Goal: Task Accomplishment & Management: Use online tool/utility

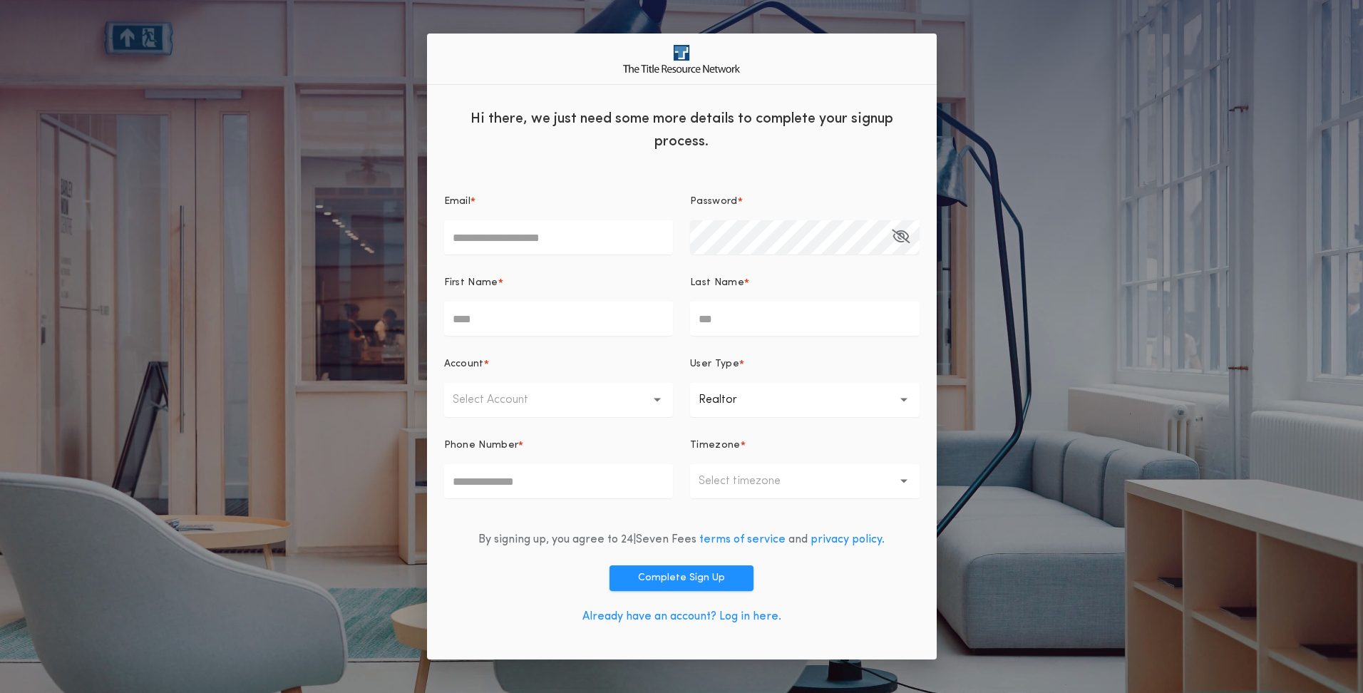
click at [647, 614] on link "Already have an account? Log in here." at bounding box center [681, 616] width 199 height 11
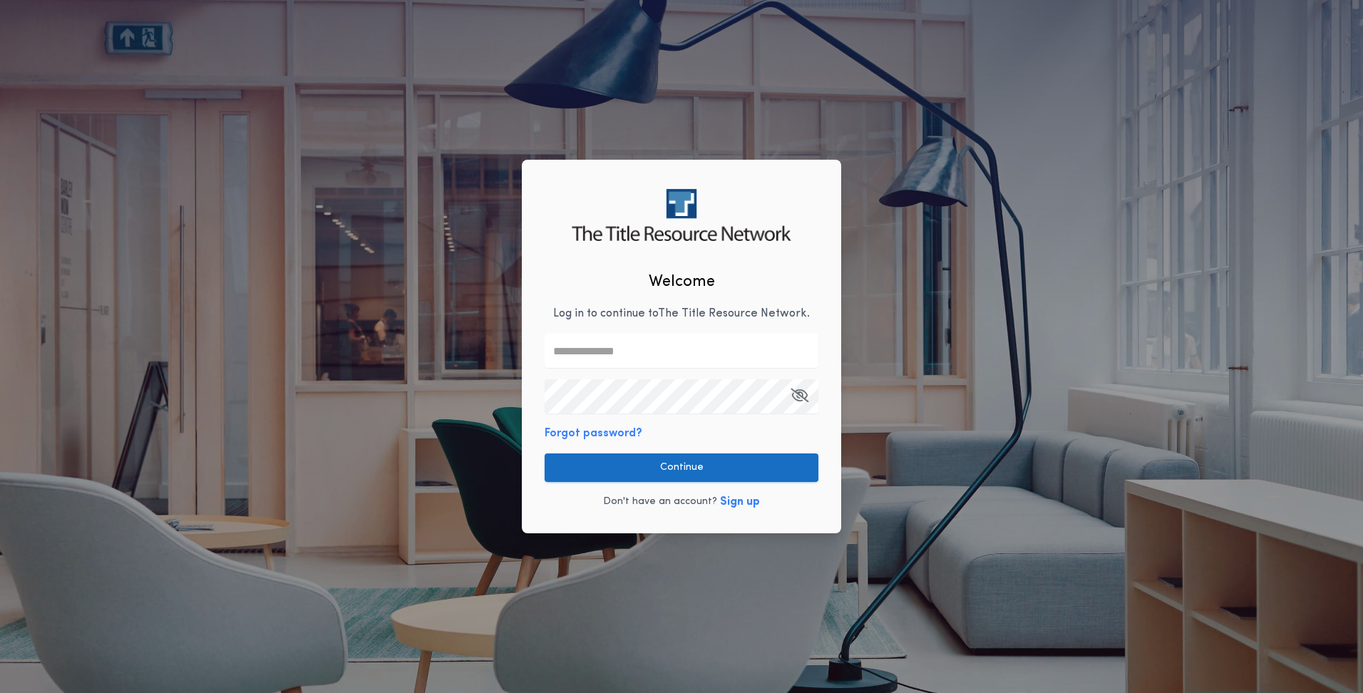
type input "**********"
click at [649, 472] on button "Continue" at bounding box center [682, 467] width 274 height 29
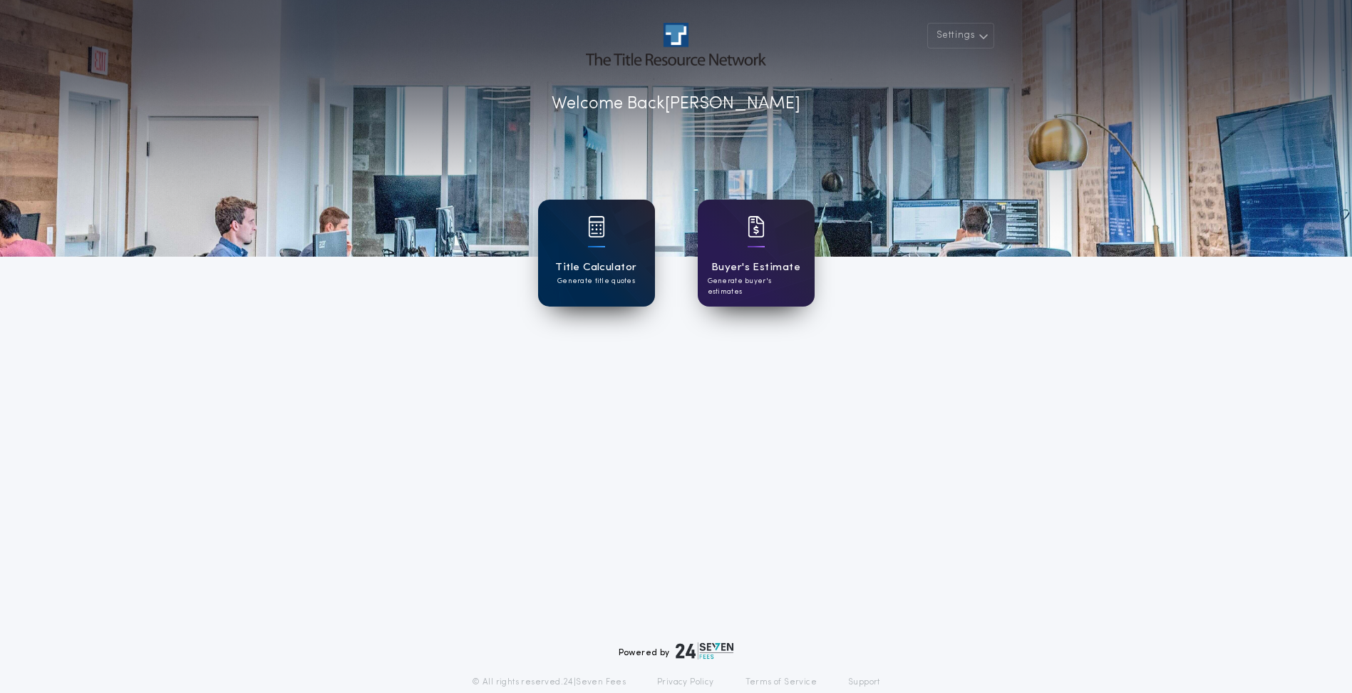
click at [584, 238] on div "Title Calculator Generate title quotes" at bounding box center [596, 253] width 117 height 107
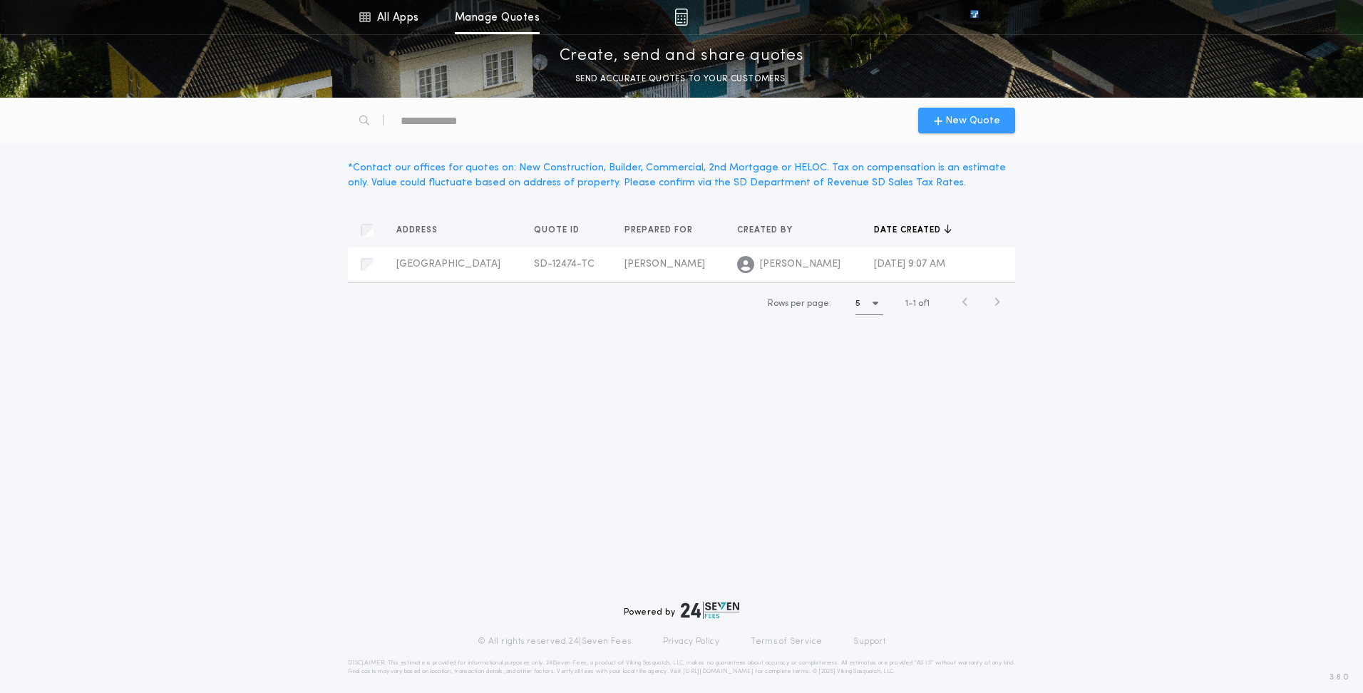
click at [974, 116] on span "New Quote" at bounding box center [972, 120] width 55 height 15
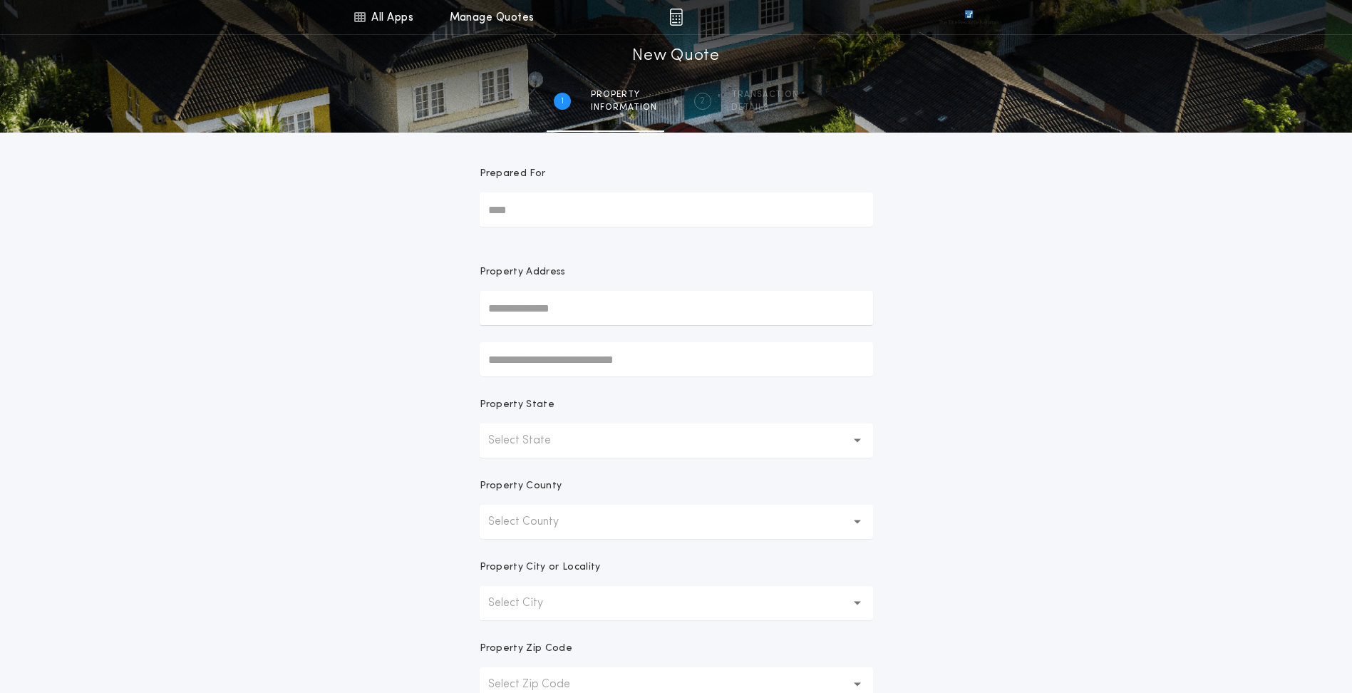
click at [554, 208] on input "Prepared For" at bounding box center [676, 209] width 393 height 34
type input "******"
type input "**********"
click at [560, 336] on button "218 E Lake Dr, Estelline, SD, 57234, USA" at bounding box center [676, 336] width 393 height 21
type input "**********"
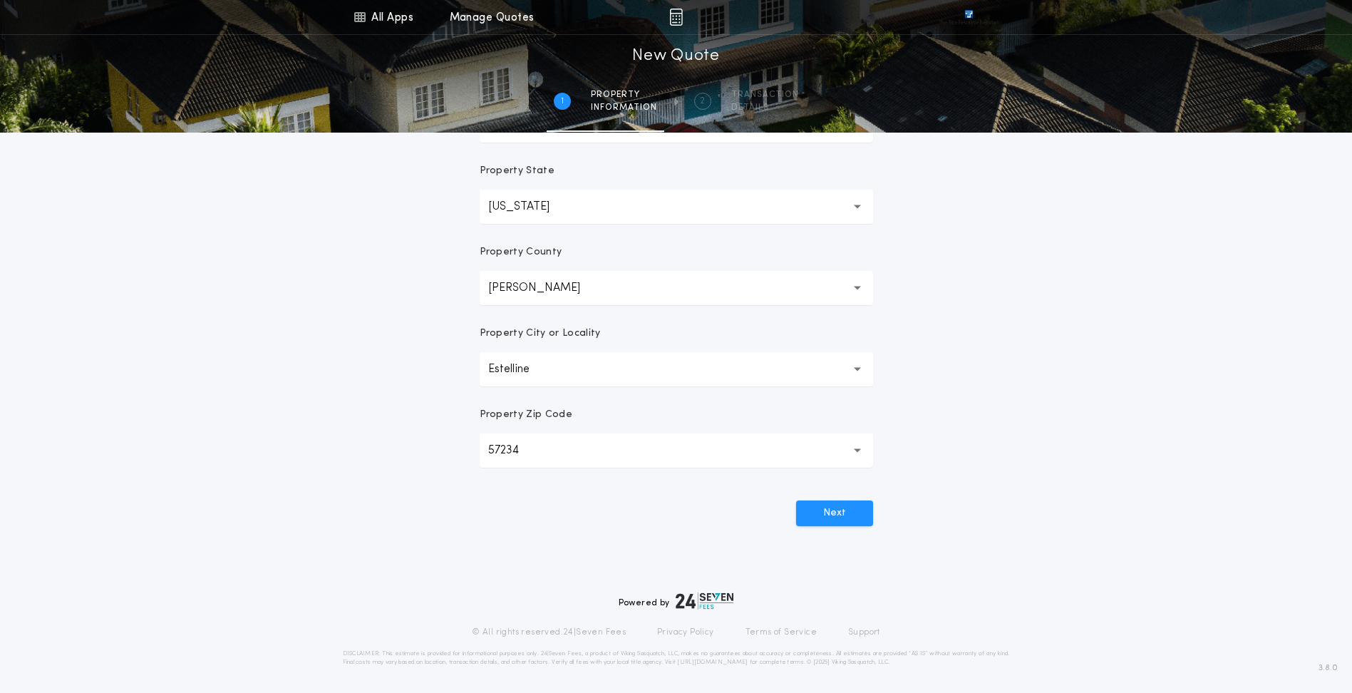
scroll to position [236, 0]
click at [826, 503] on button "Next" at bounding box center [834, 511] width 77 height 26
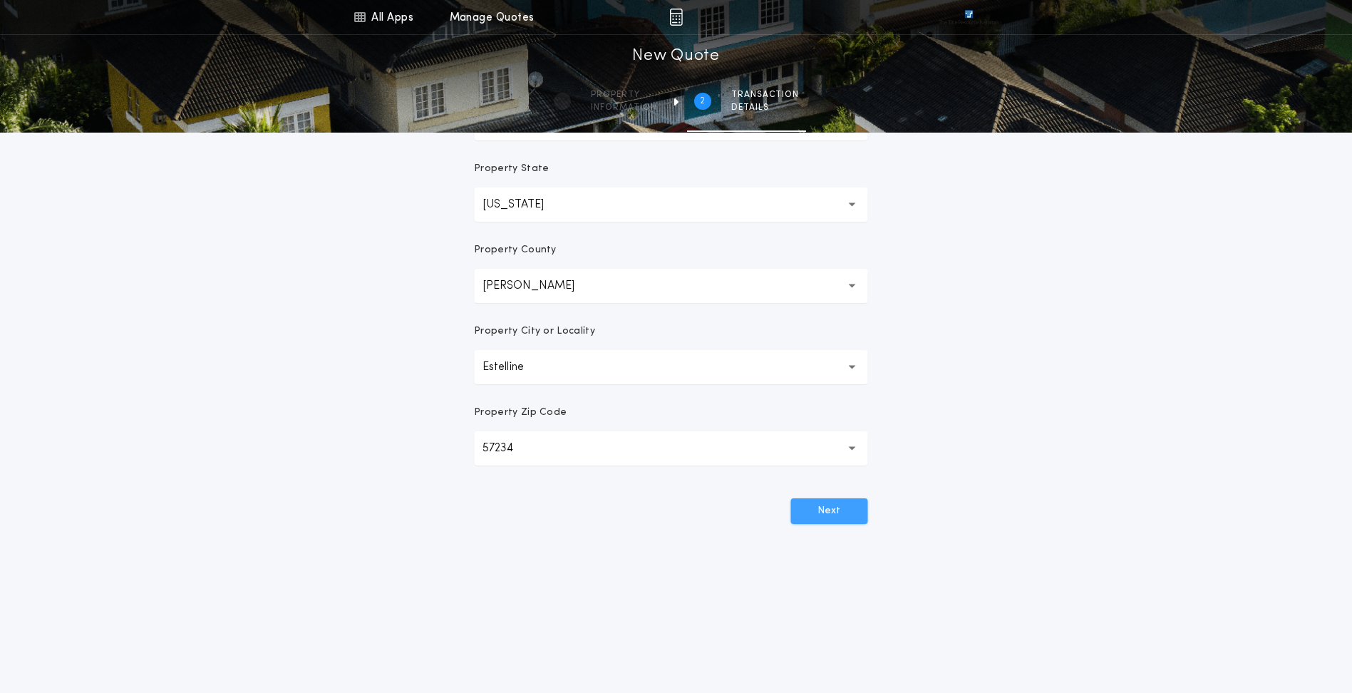
scroll to position [0, 0]
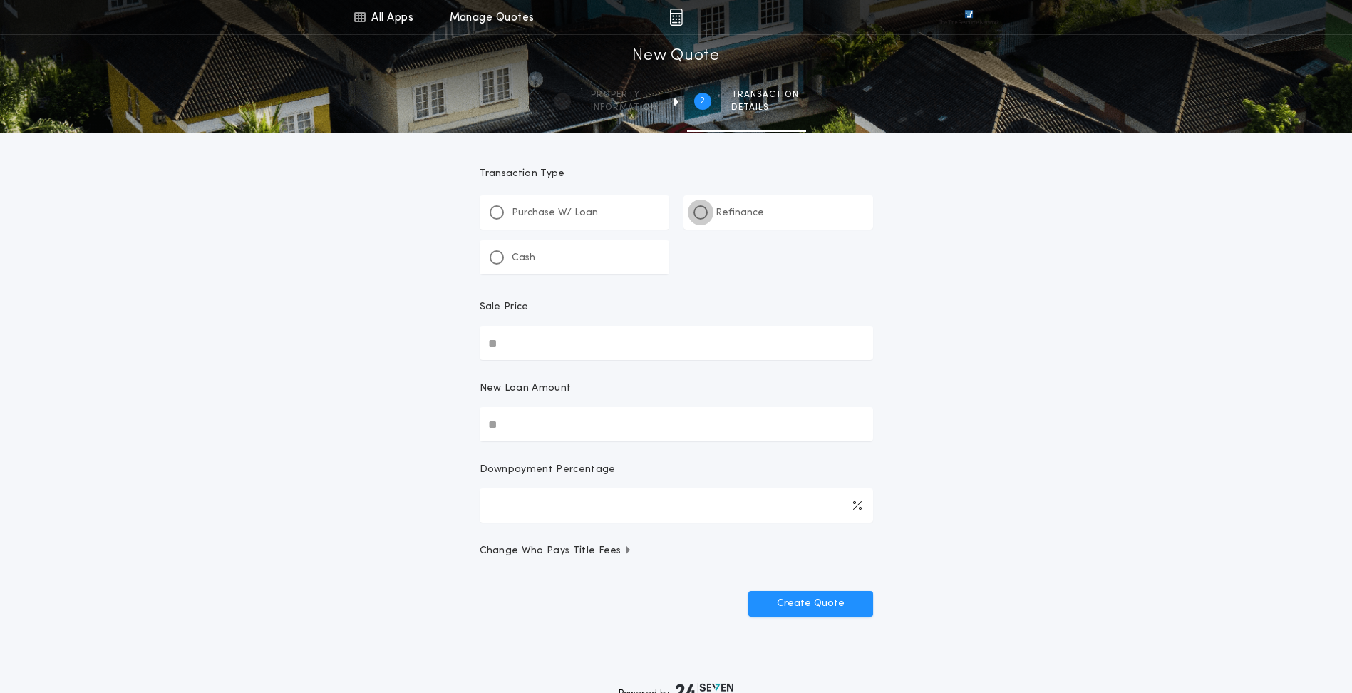
click at [698, 215] on div at bounding box center [700, 212] width 7 height 7
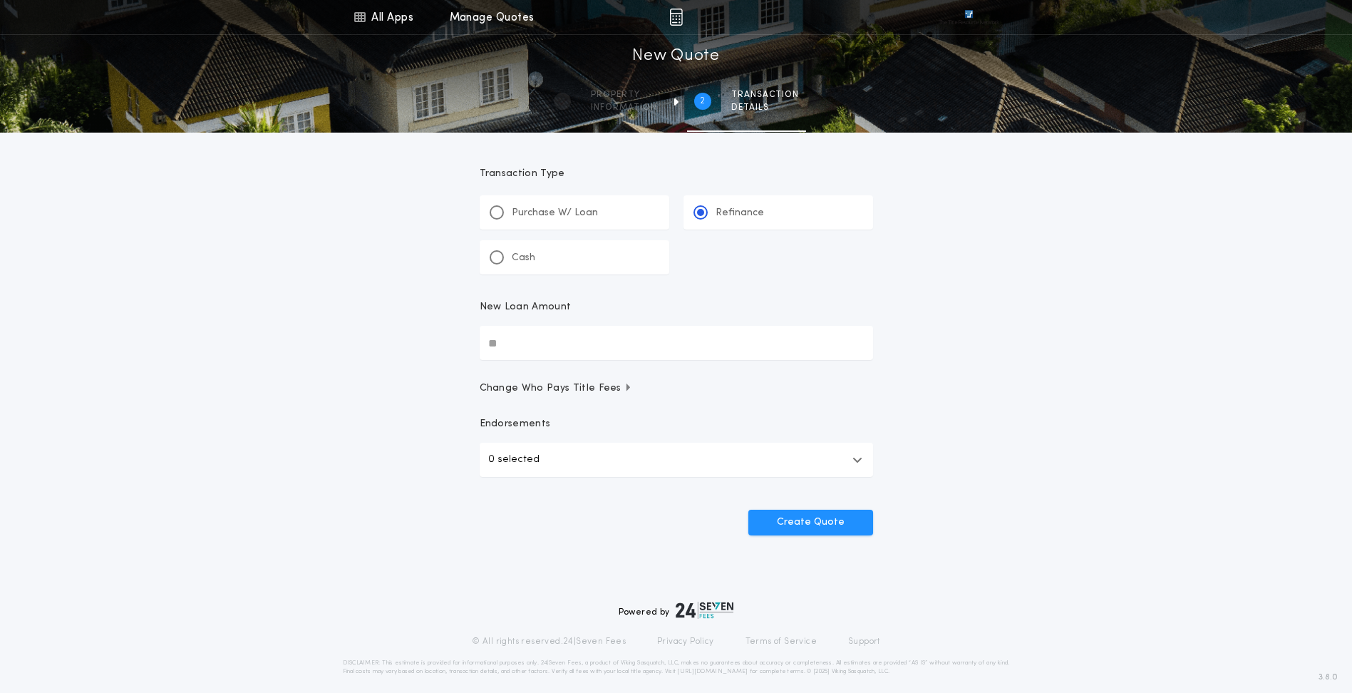
drag, startPoint x: 530, startPoint y: 346, endPoint x: 295, endPoint y: 376, distance: 236.4
click at [305, 372] on div "All Apps Title Calculator Buyer's Estimate Menu All Apps Manage Quotes 2 /2 New…" at bounding box center [676, 295] width 1352 height 590
type input "********"
click at [806, 519] on button "Create Quote" at bounding box center [810, 523] width 125 height 26
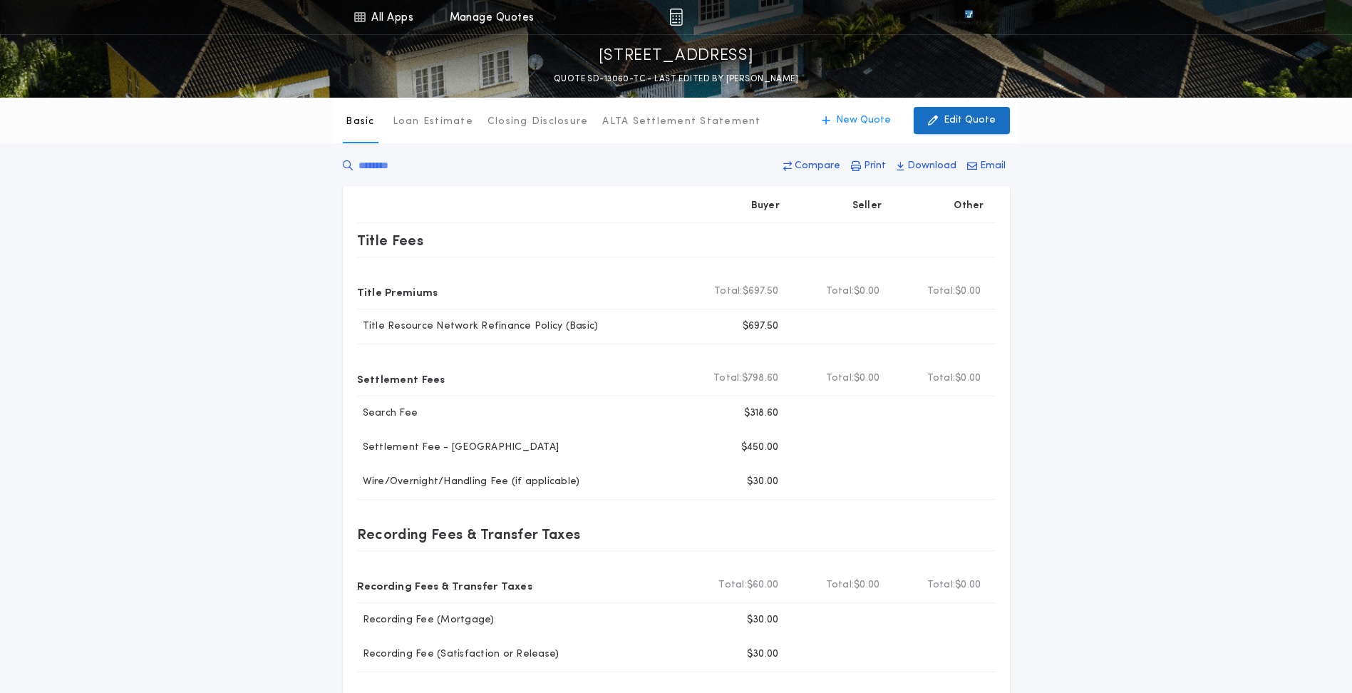
click at [962, 122] on p "Edit Quote" at bounding box center [970, 120] width 52 height 14
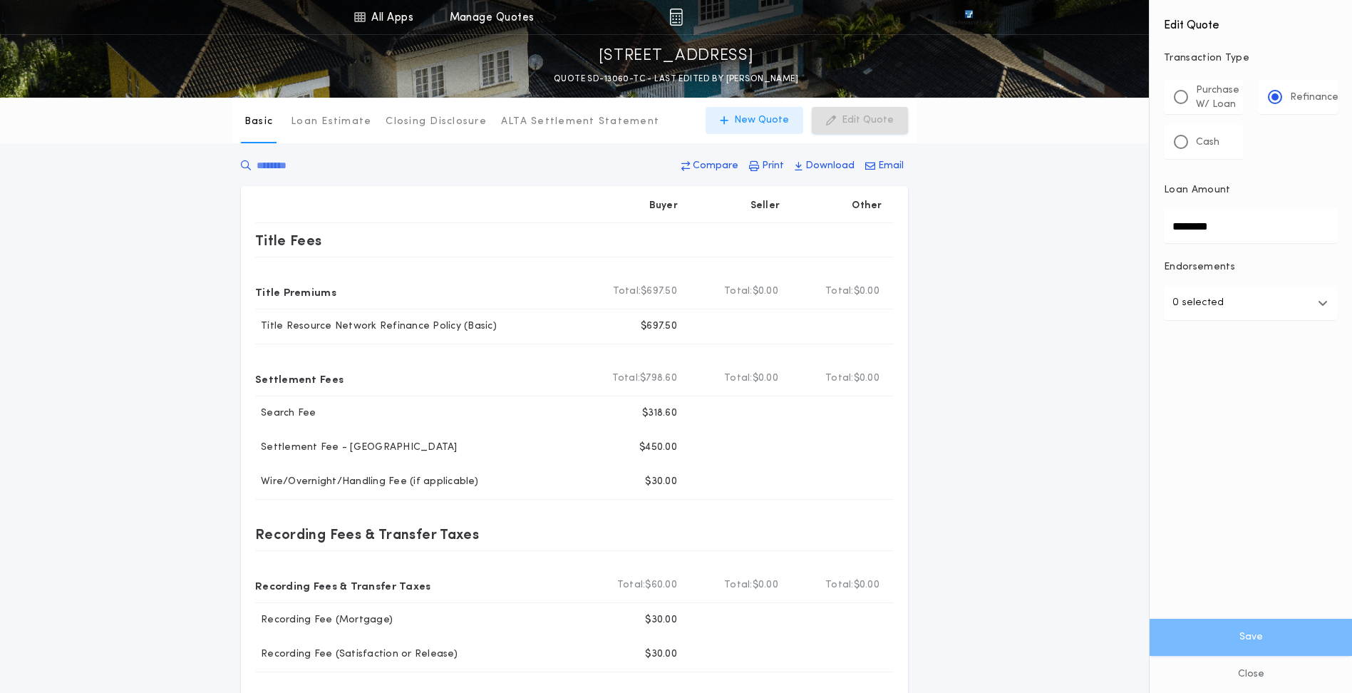
click at [754, 121] on p "New Quote" at bounding box center [761, 120] width 55 height 14
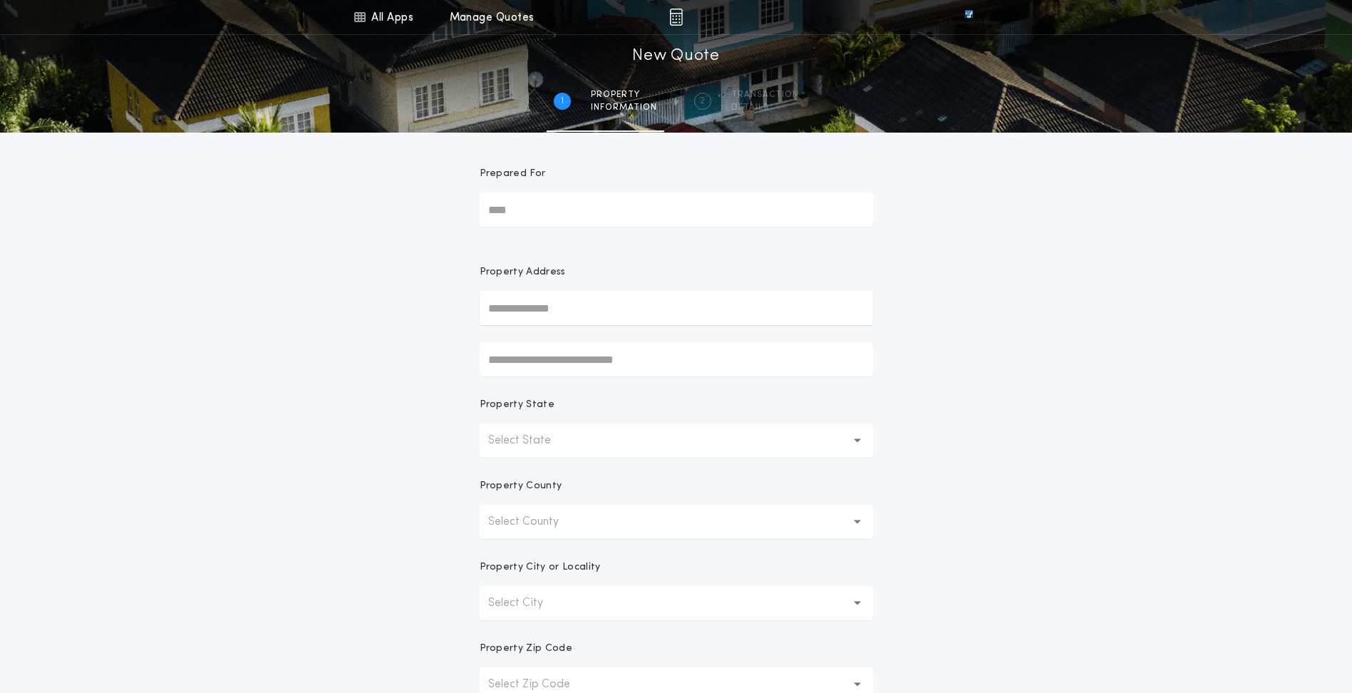
click at [580, 213] on input "Prepared For" at bounding box center [676, 209] width 393 height 34
click at [957, 372] on div "All Apps Title Calculator Buyer's Estimate Menu All Apps Manage Quotes 1 /2 New…" at bounding box center [676, 407] width 1352 height 815
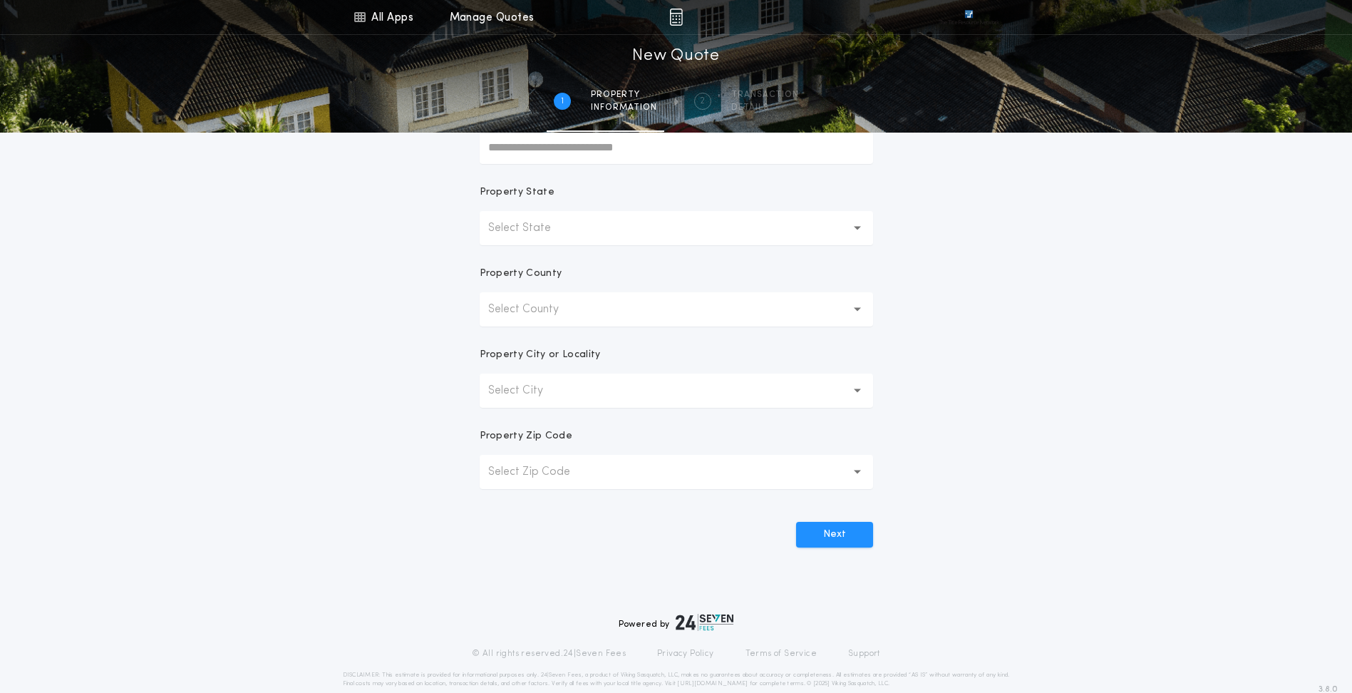
scroll to position [236, 0]
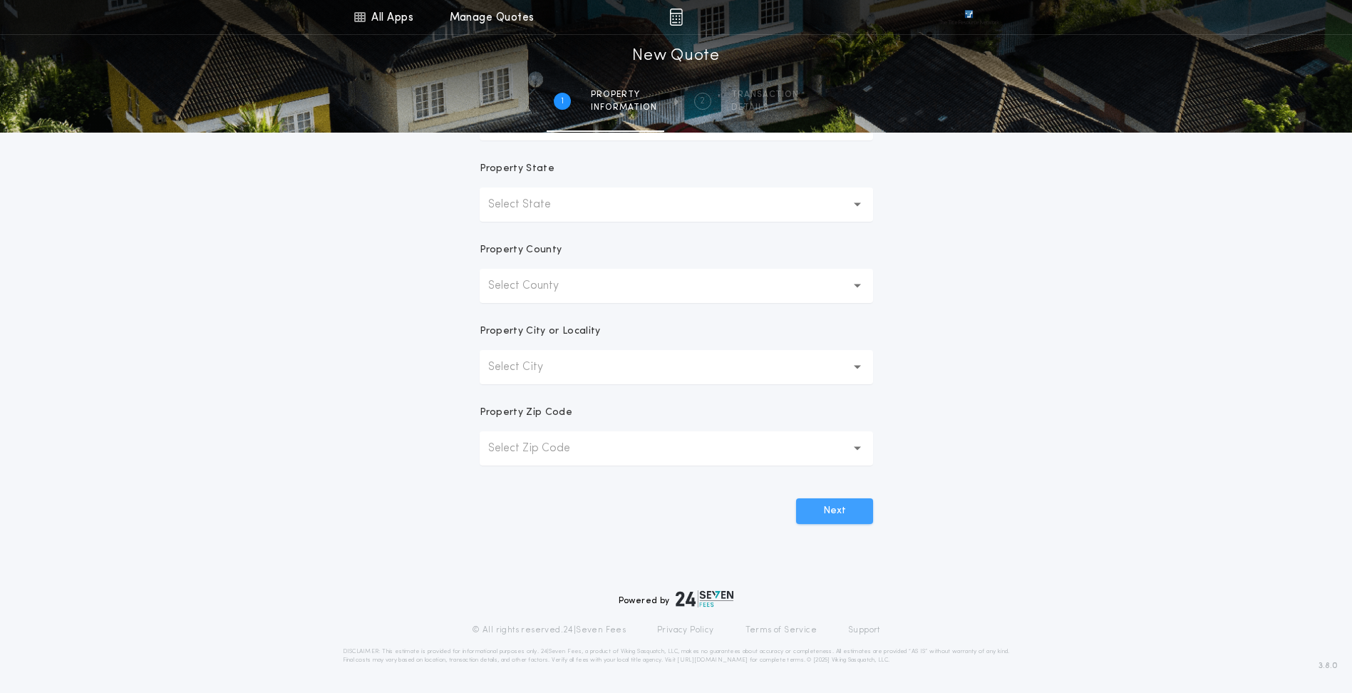
click at [828, 513] on button "Next" at bounding box center [834, 511] width 77 height 26
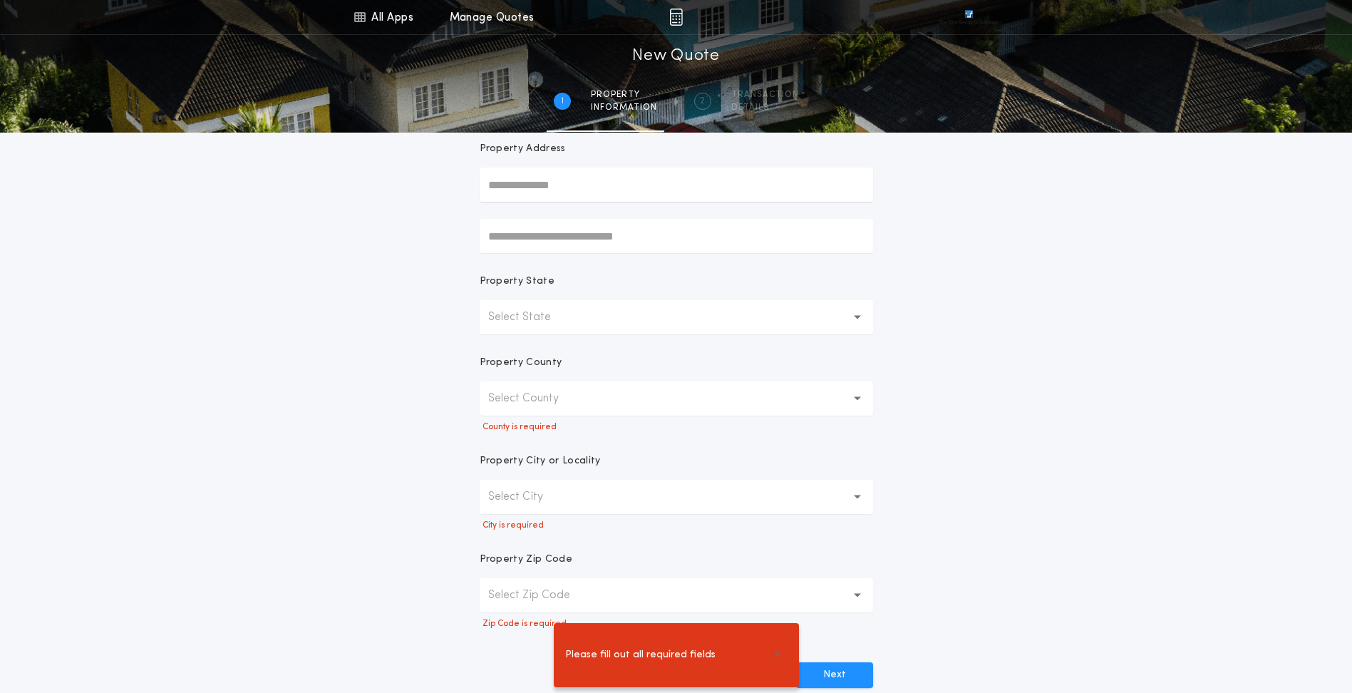
scroll to position [0, 0]
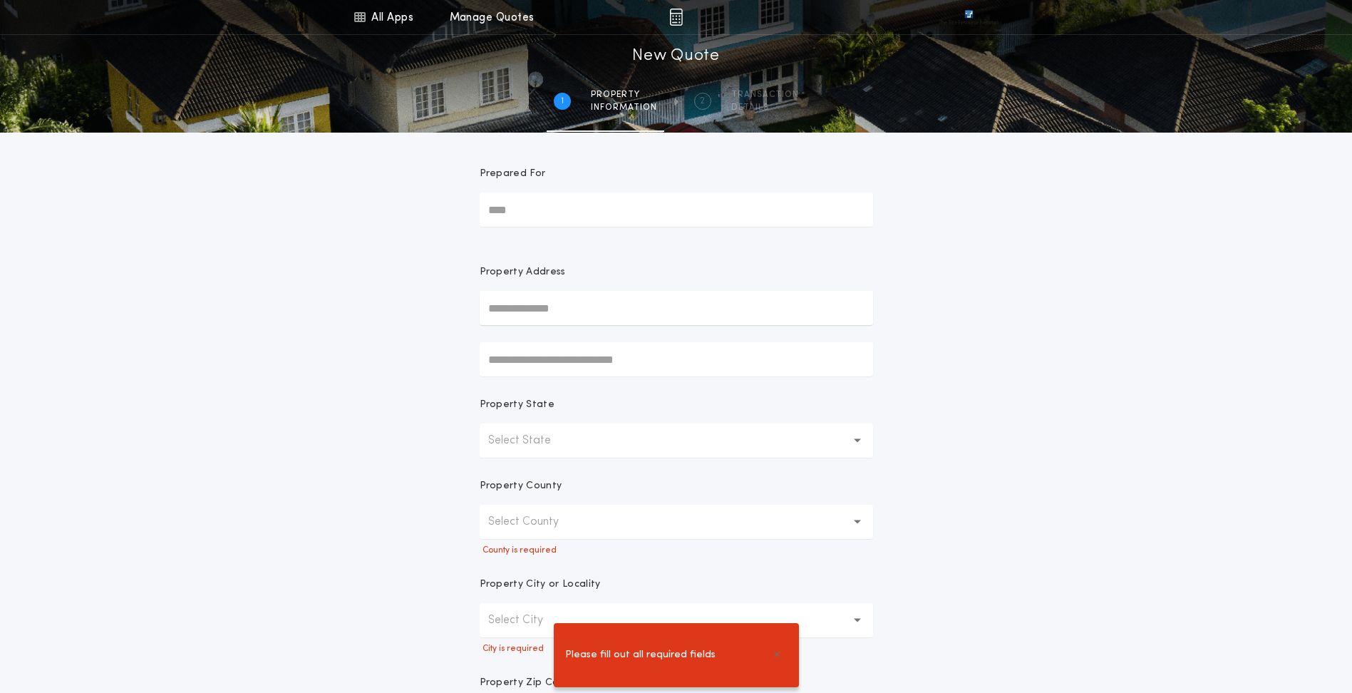
click at [624, 525] on button "Select County" at bounding box center [676, 522] width 393 height 34
click at [649, 518] on button "Select County" at bounding box center [676, 522] width 393 height 34
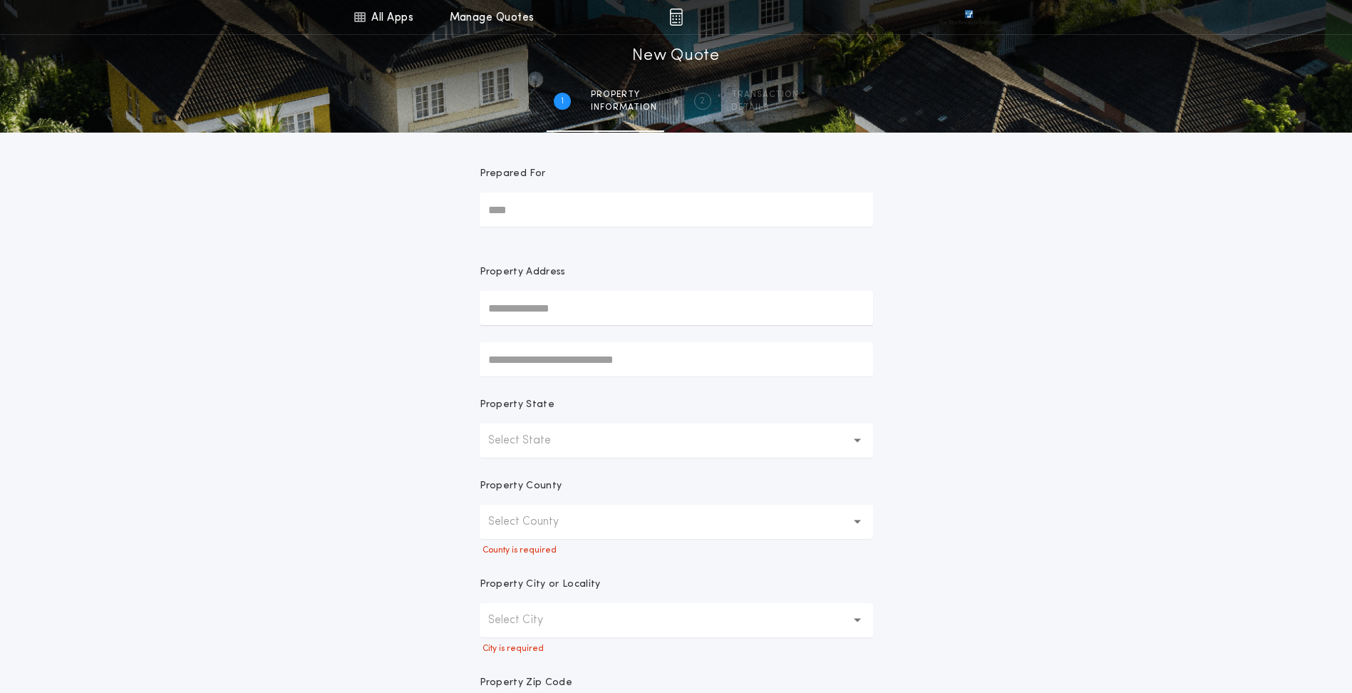
click at [567, 430] on button "Select State" at bounding box center [676, 440] width 393 height 34
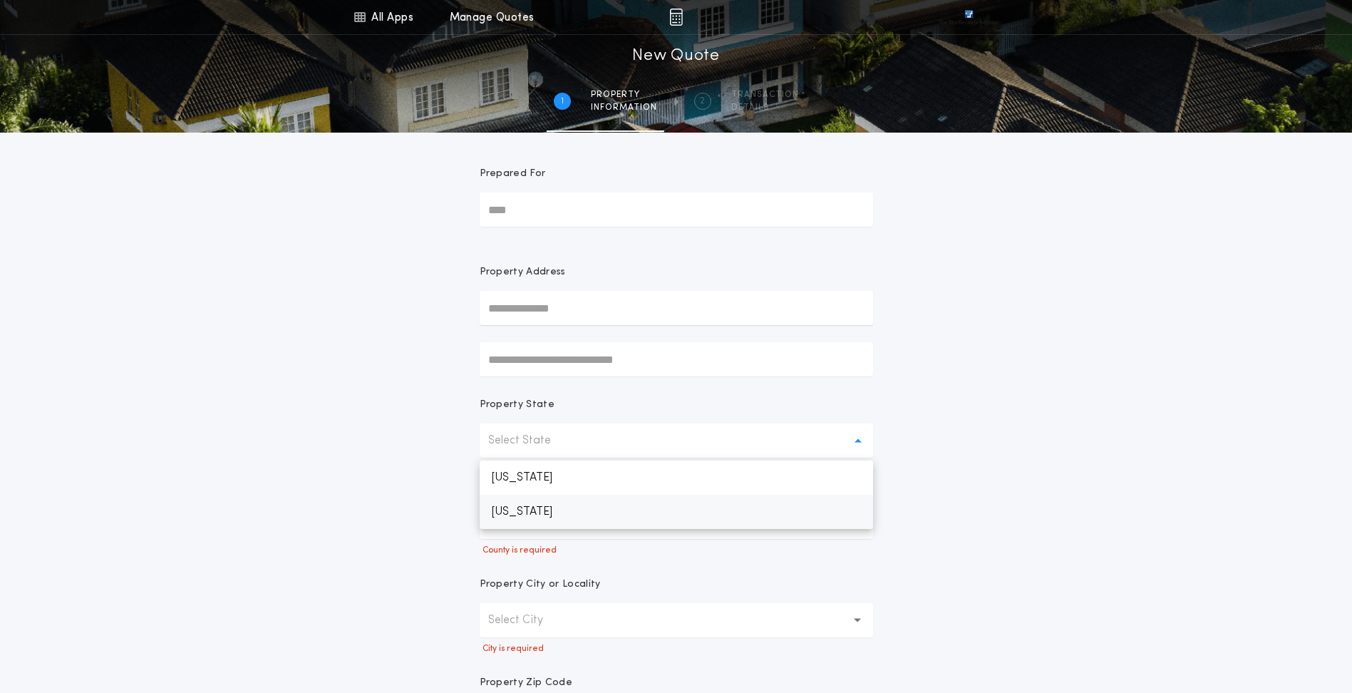
click at [562, 512] on p "South Dakota" at bounding box center [676, 512] width 393 height 34
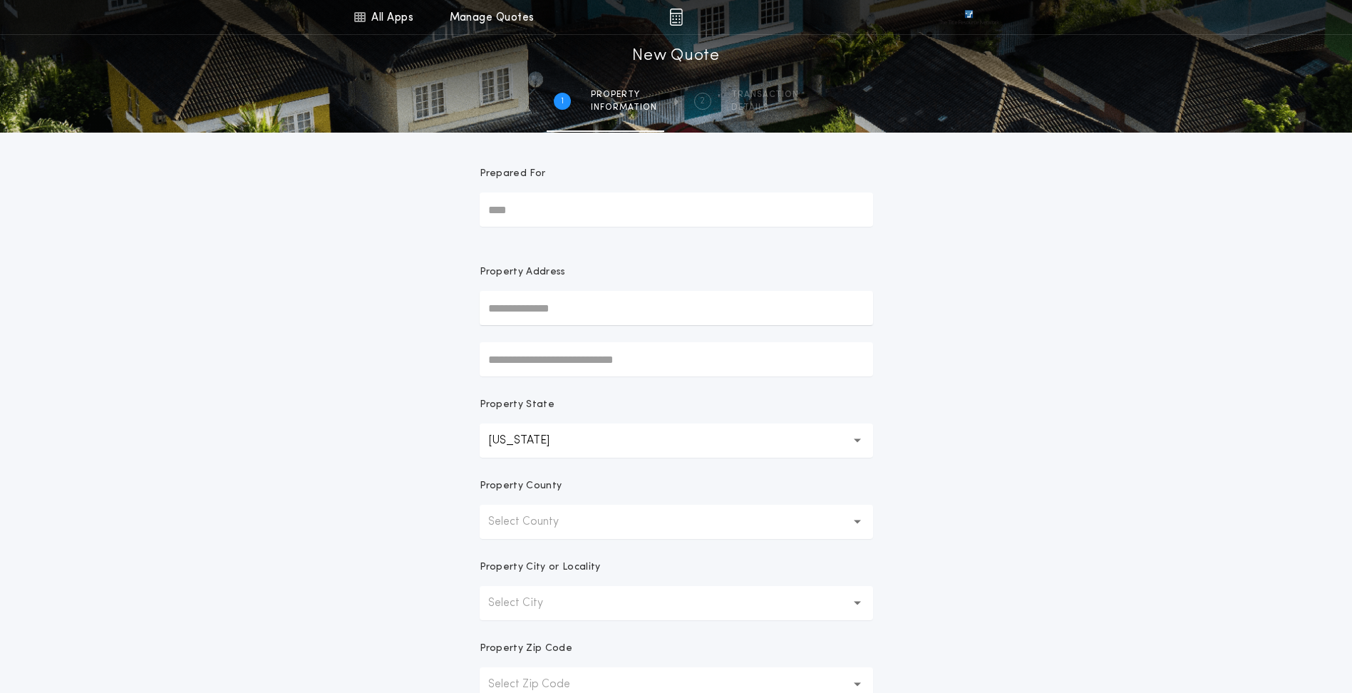
click at [613, 526] on button "Select County" at bounding box center [676, 522] width 393 height 34
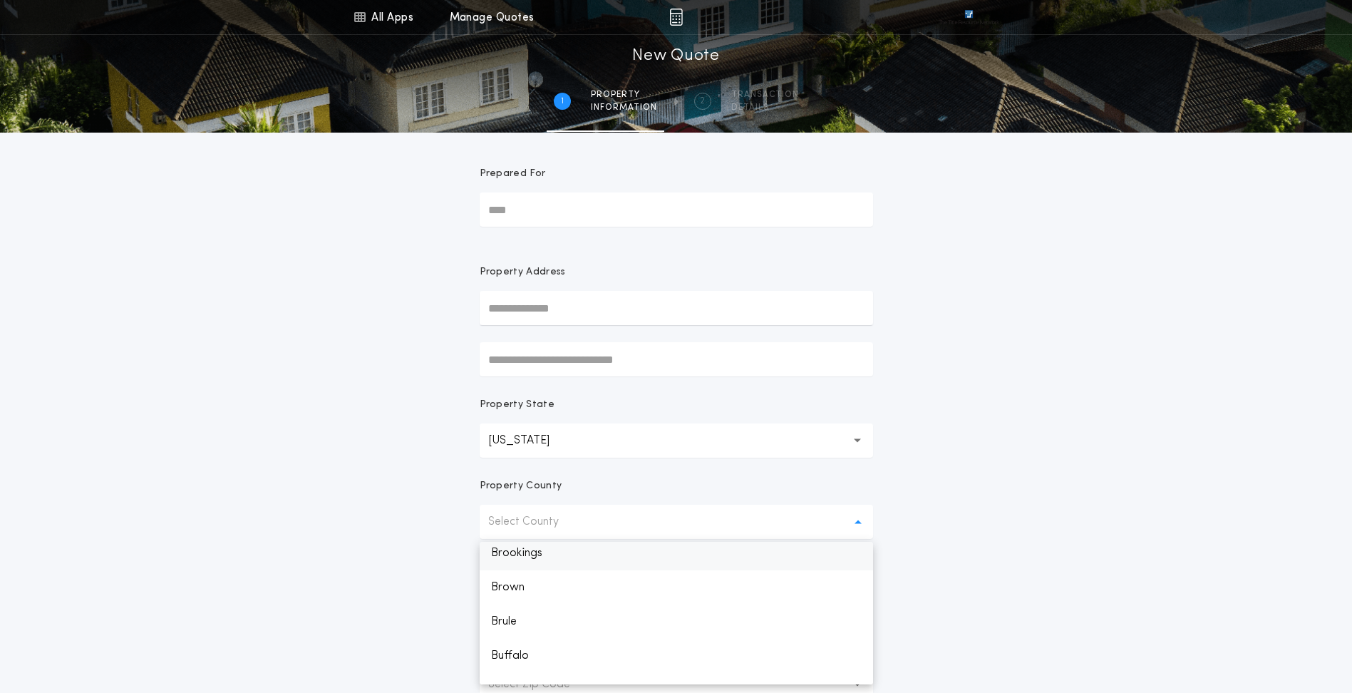
click at [567, 548] on p "Brookings" at bounding box center [676, 553] width 393 height 34
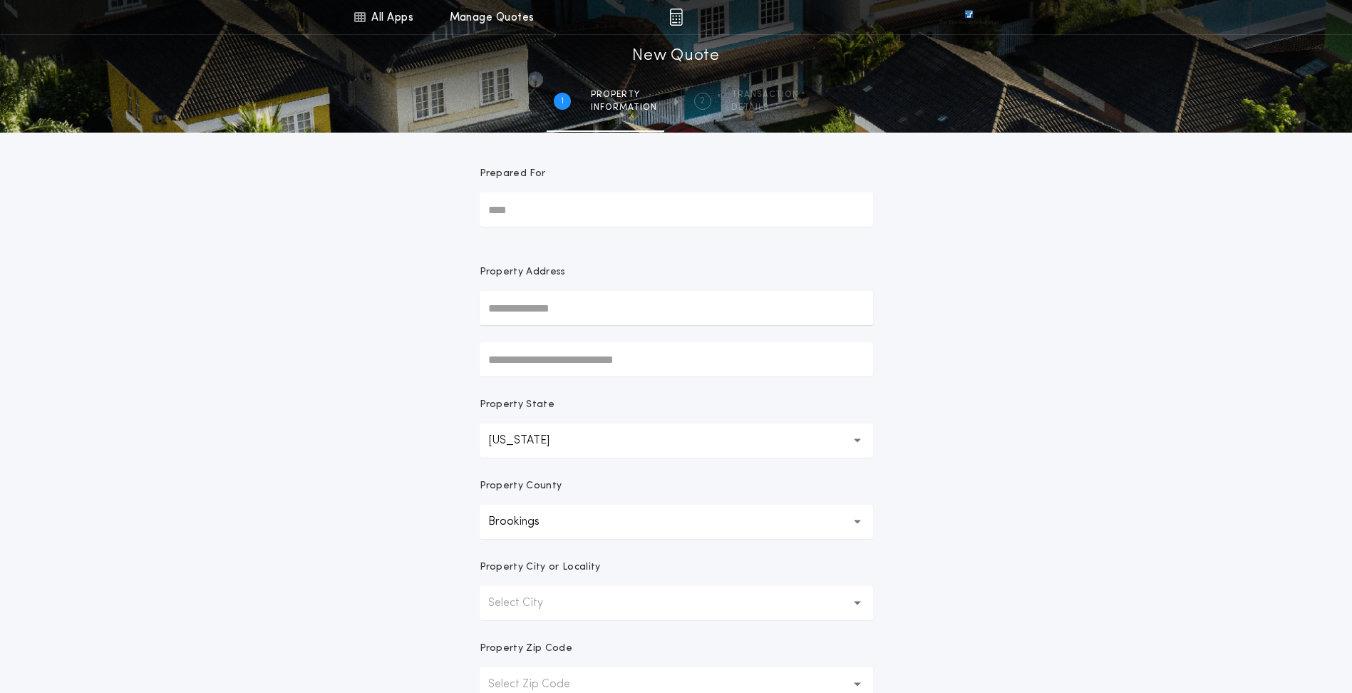
click at [585, 604] on button "Select City" at bounding box center [676, 603] width 393 height 34
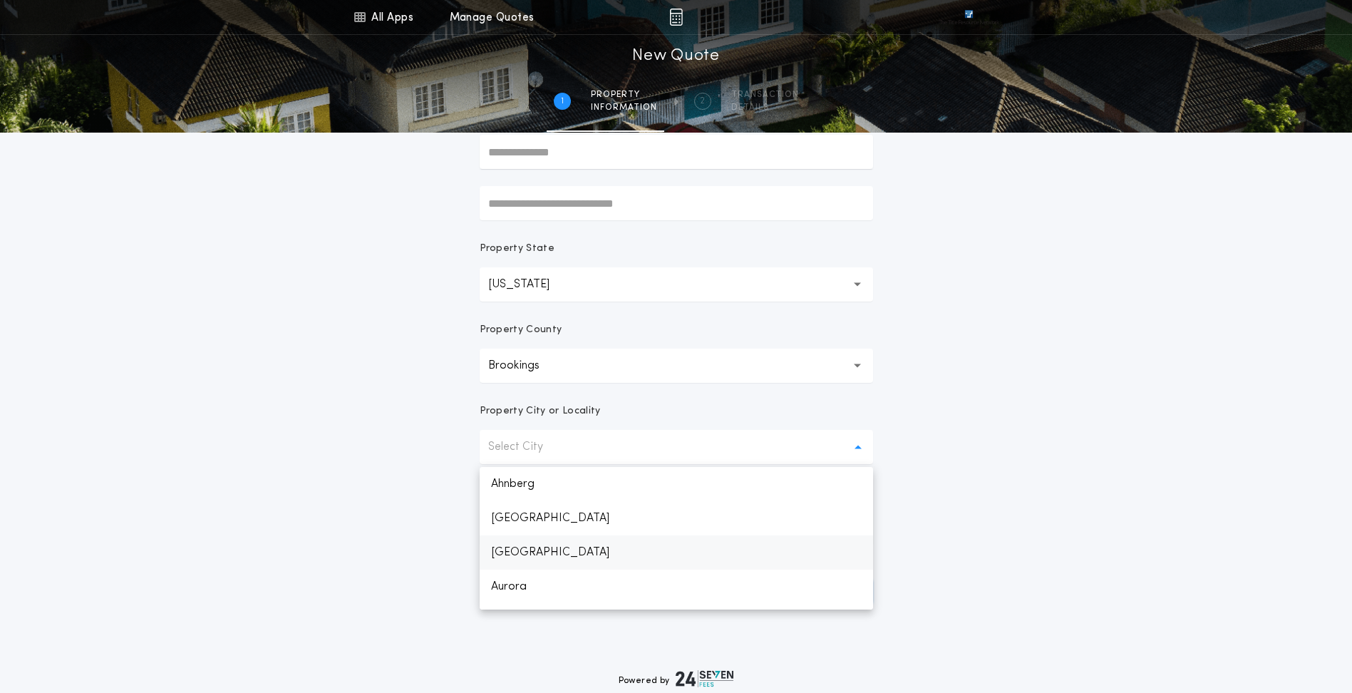
scroll to position [236, 0]
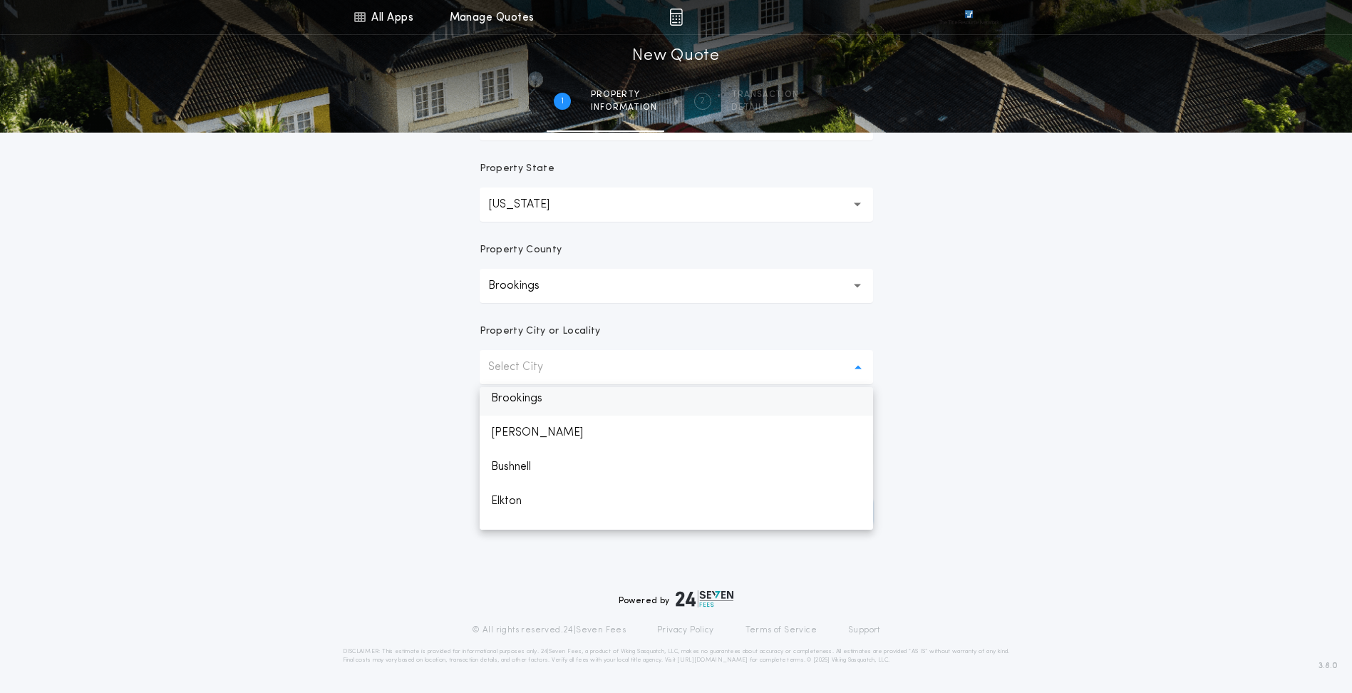
click at [541, 399] on p "Brookings" at bounding box center [676, 398] width 393 height 34
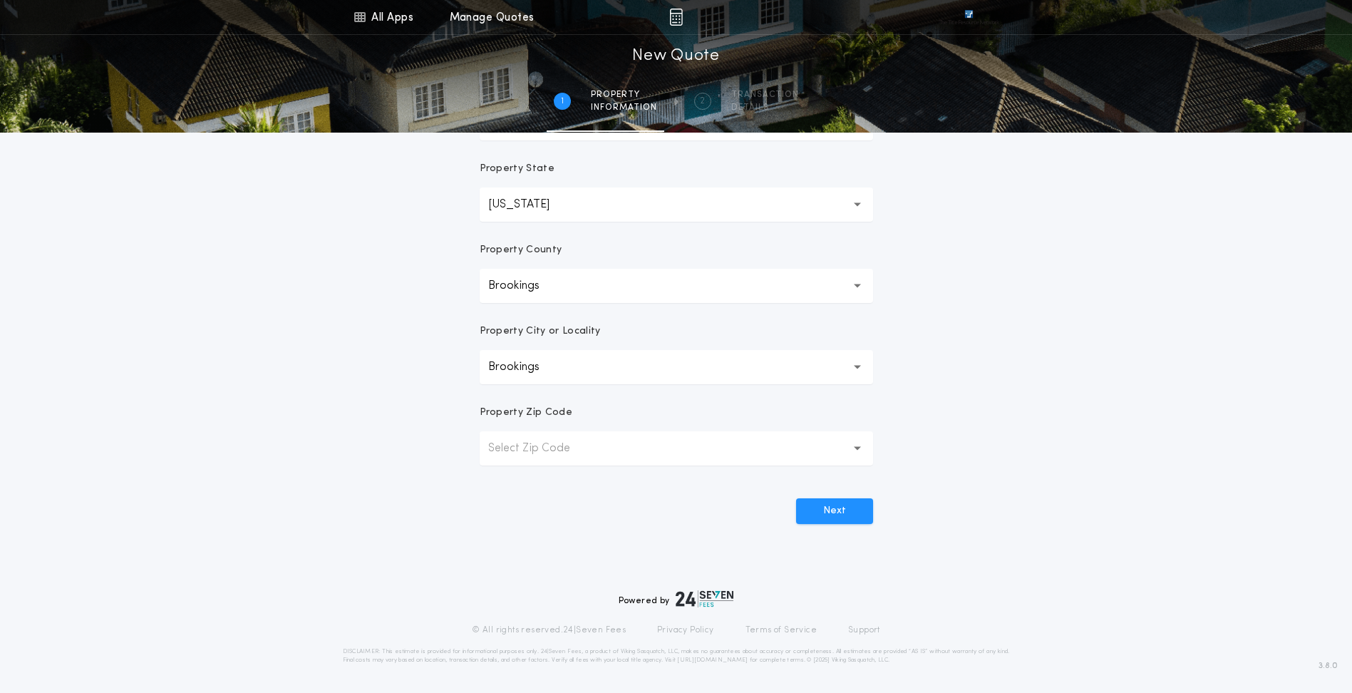
click at [577, 449] on p "Select Zip Code" at bounding box center [540, 448] width 105 height 17
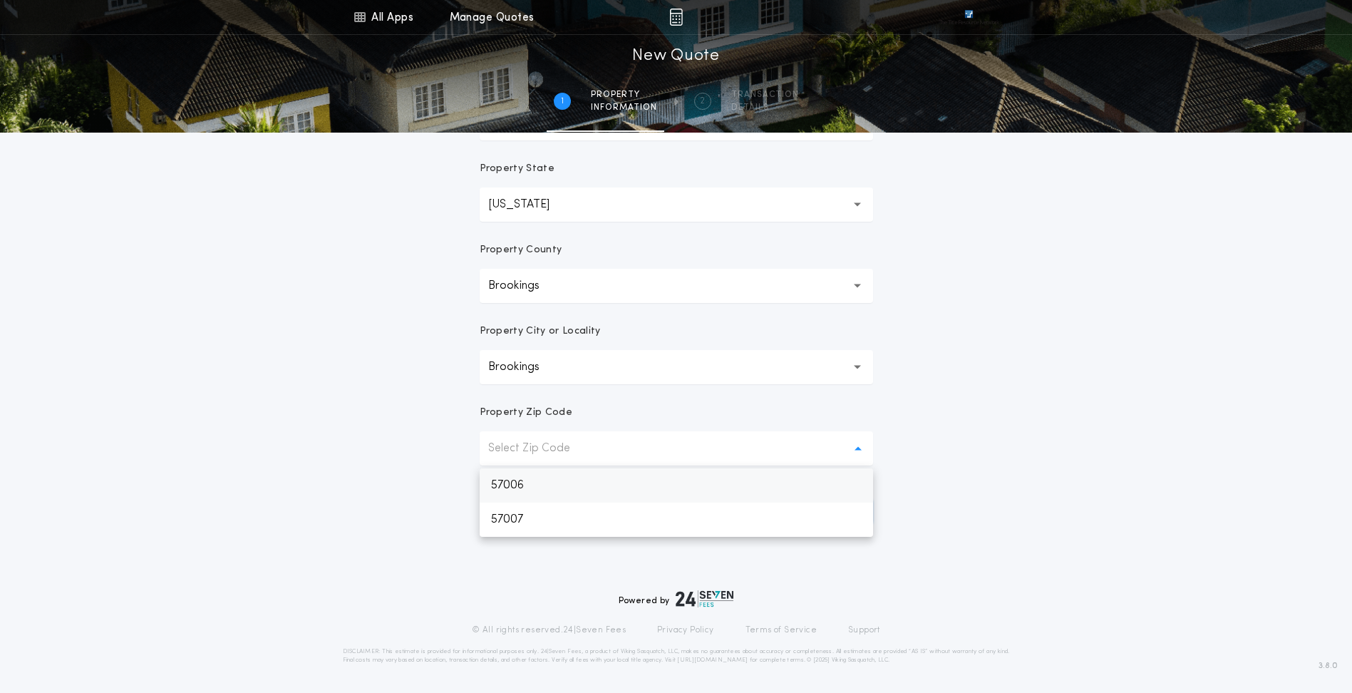
click at [554, 486] on p "57006" at bounding box center [676, 485] width 393 height 34
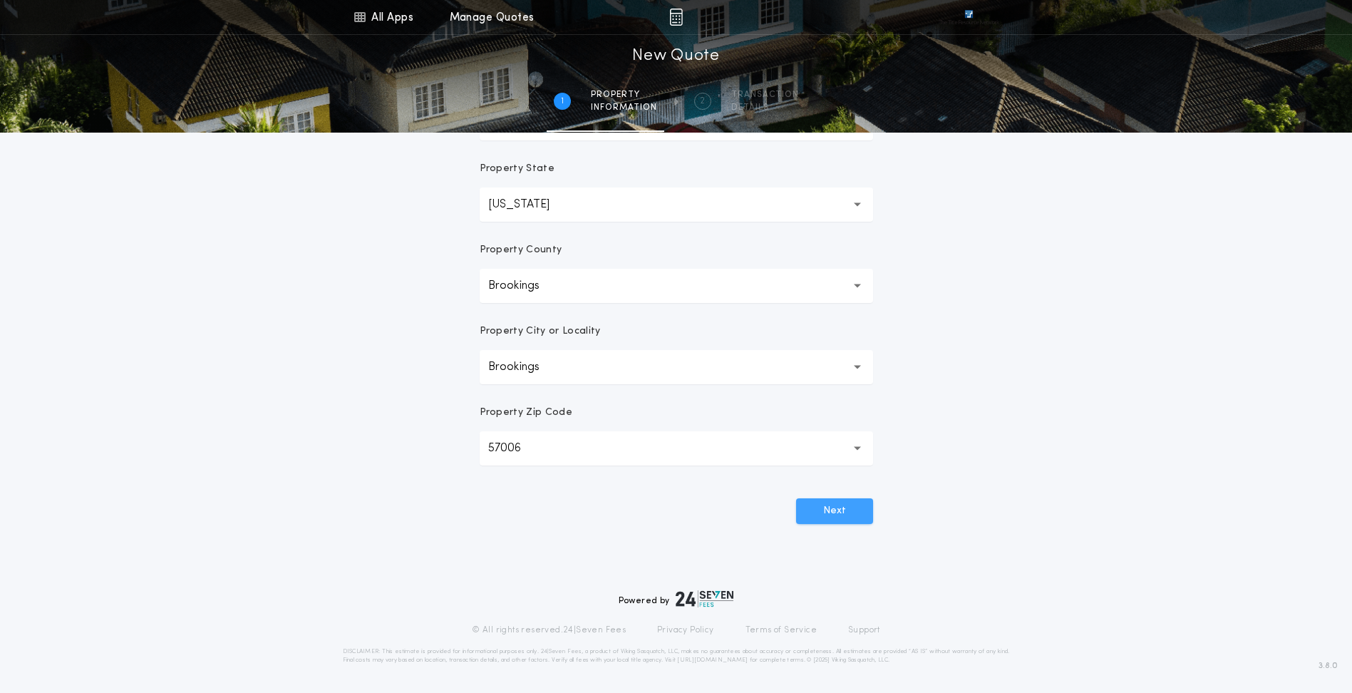
click at [838, 508] on button "Next" at bounding box center [834, 511] width 77 height 26
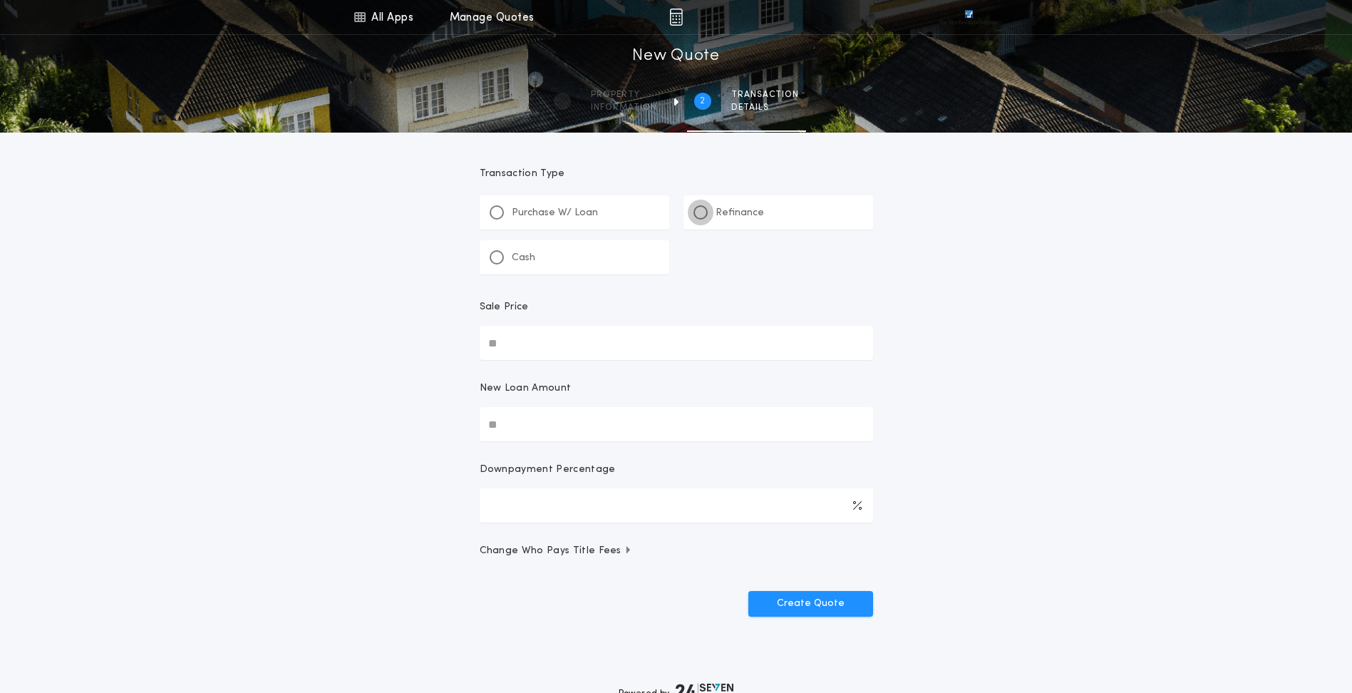
click at [706, 209] on div at bounding box center [701, 212] width 14 height 14
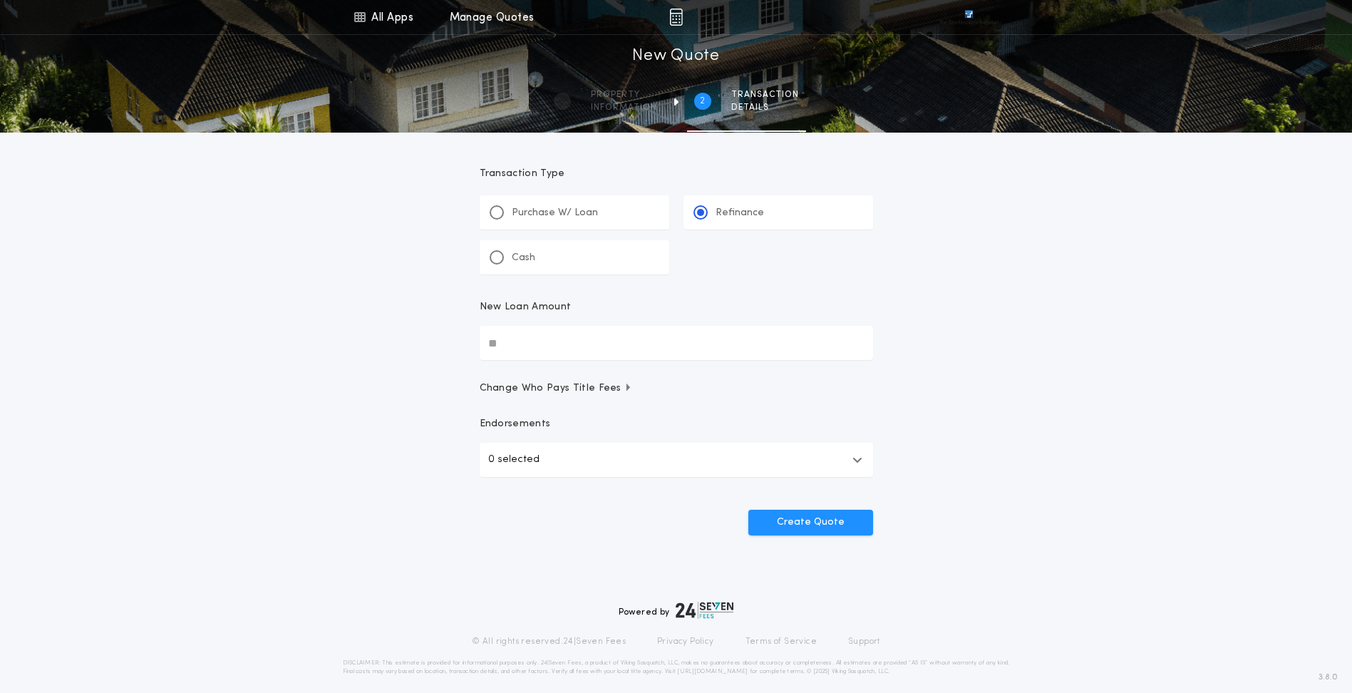
drag, startPoint x: 536, startPoint y: 346, endPoint x: 415, endPoint y: 366, distance: 122.8
click at [422, 364] on div "All Apps Title Calculator Buyer's Estimate Menu All Apps Manage Quotes 2 /2 New…" at bounding box center [676, 295] width 1352 height 590
type input "********"
click at [830, 527] on button "Create Quote" at bounding box center [810, 523] width 125 height 26
